Goal: Task Accomplishment & Management: Manage account settings

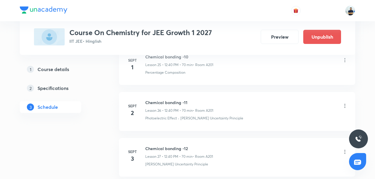
scroll to position [1616, 0]
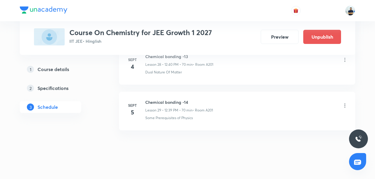
click at [346, 103] on icon at bounding box center [345, 106] width 6 height 6
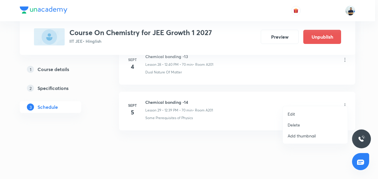
click at [302, 127] on li "Delete" at bounding box center [315, 125] width 65 height 11
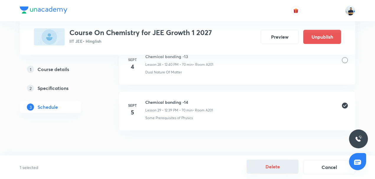
click at [275, 166] on button "Delete" at bounding box center [272, 167] width 52 height 14
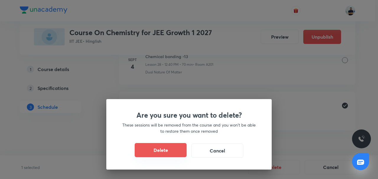
click at [181, 152] on button "Delete" at bounding box center [161, 150] width 52 height 14
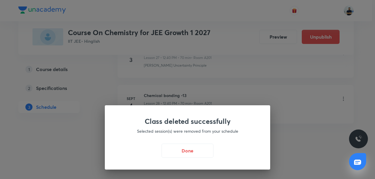
scroll to position [1570, 0]
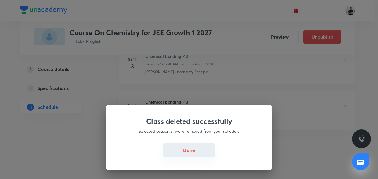
drag, startPoint x: 190, startPoint y: 155, endPoint x: 189, endPoint y: 150, distance: 5.2
click at [189, 155] on button "Done" at bounding box center [189, 150] width 52 height 14
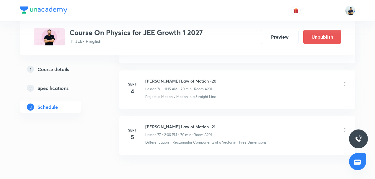
scroll to position [3804, 0]
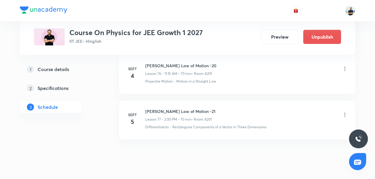
click at [345, 112] on icon at bounding box center [345, 115] width 6 height 6
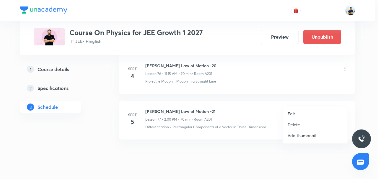
click at [309, 119] on li "Delete" at bounding box center [315, 124] width 65 height 11
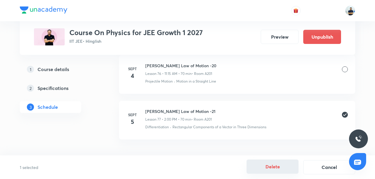
click at [263, 164] on button "Delete" at bounding box center [272, 167] width 52 height 14
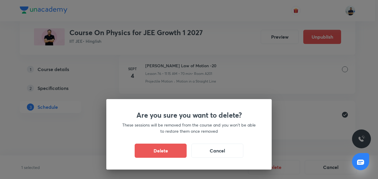
drag, startPoint x: 177, startPoint y: 152, endPoint x: 151, endPoint y: 108, distance: 51.6
click at [176, 152] on button "Delete" at bounding box center [161, 151] width 52 height 14
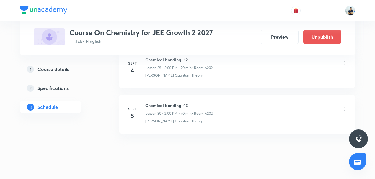
scroll to position [1661, 0]
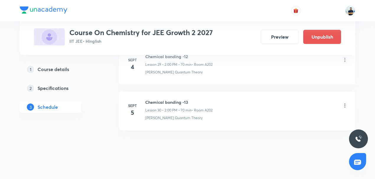
click at [343, 103] on icon at bounding box center [345, 106] width 6 height 6
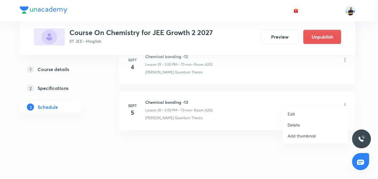
click at [303, 125] on li "Delete" at bounding box center [315, 125] width 65 height 11
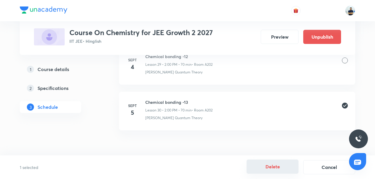
click at [274, 164] on button "Delete" at bounding box center [272, 167] width 52 height 14
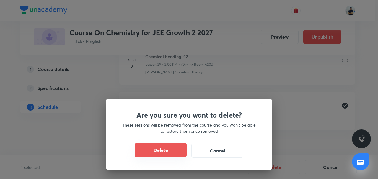
click at [171, 151] on button "Delete" at bounding box center [161, 150] width 52 height 14
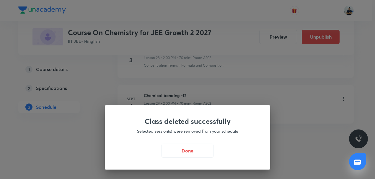
scroll to position [1616, 0]
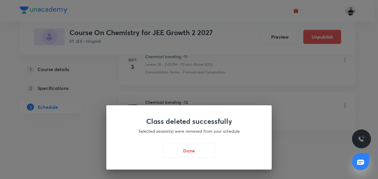
drag, startPoint x: 183, startPoint y: 150, endPoint x: 73, endPoint y: 38, distance: 156.5
click at [183, 150] on button "Done" at bounding box center [189, 151] width 52 height 14
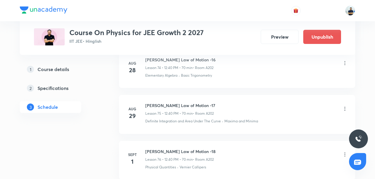
scroll to position [3941, 0]
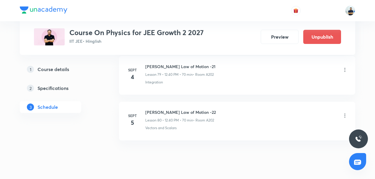
click at [346, 113] on icon at bounding box center [345, 116] width 6 height 6
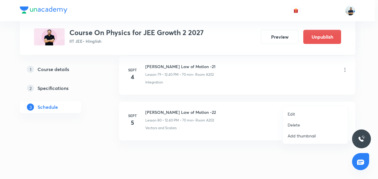
click at [285, 122] on li "Delete" at bounding box center [315, 125] width 65 height 11
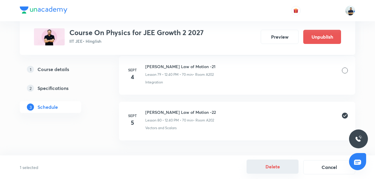
click at [264, 167] on button "Delete" at bounding box center [272, 167] width 52 height 14
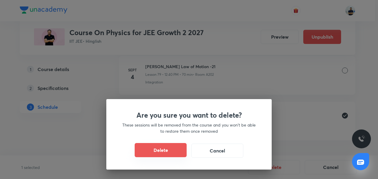
click at [174, 156] on button "Delete" at bounding box center [161, 150] width 52 height 14
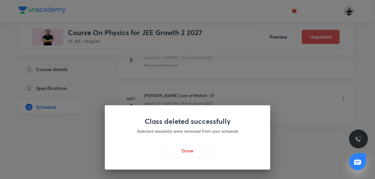
scroll to position [3896, 0]
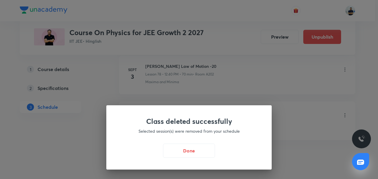
drag, startPoint x: 191, startPoint y: 145, endPoint x: 182, endPoint y: 131, distance: 17.0
click at [191, 146] on button "Done" at bounding box center [189, 151] width 52 height 14
